Goal: Transaction & Acquisition: Book appointment/travel/reservation

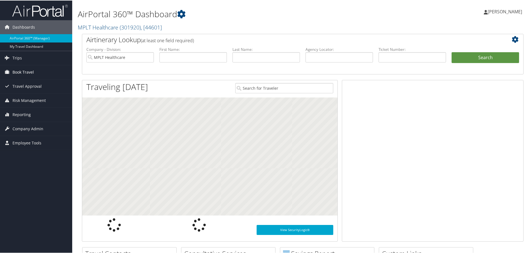
click at [35, 69] on link "Book Travel" at bounding box center [36, 72] width 72 height 14
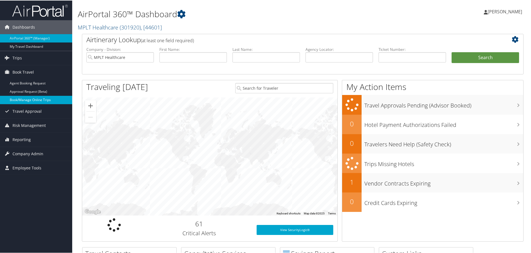
click at [50, 99] on link "Book/Manage Online Trips" at bounding box center [36, 99] width 72 height 8
